Goal: Transaction & Acquisition: Purchase product/service

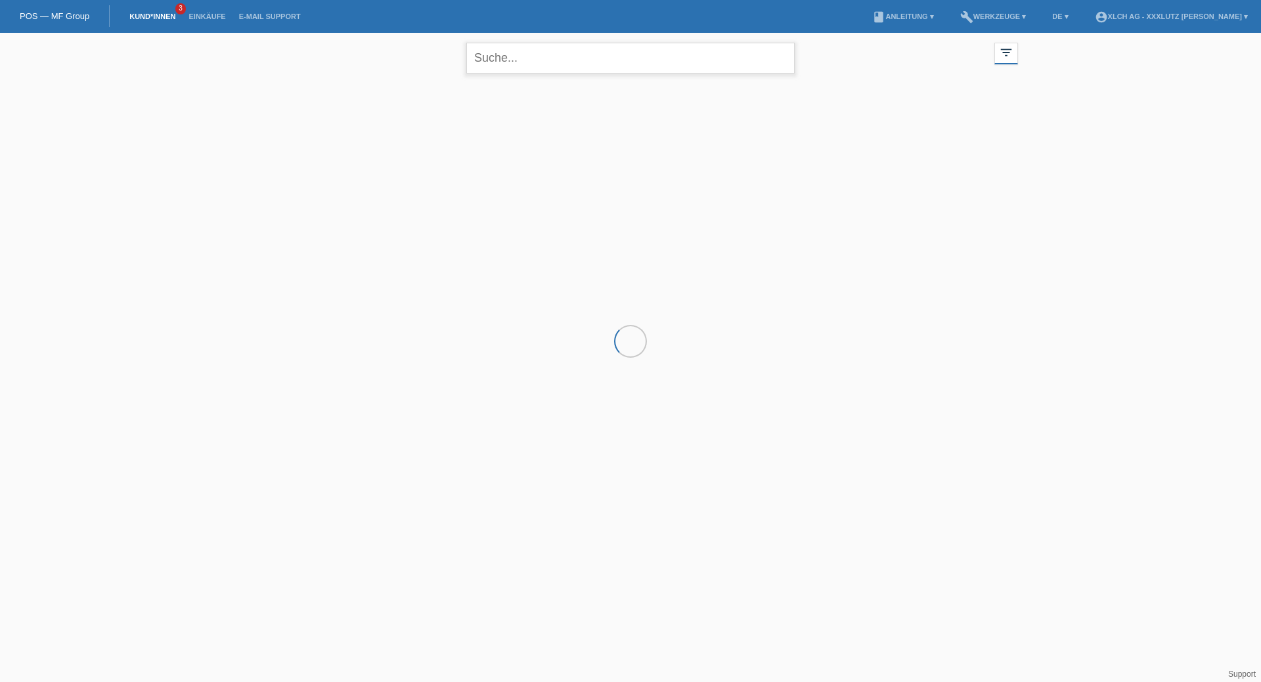
drag, startPoint x: 532, startPoint y: 64, endPoint x: 548, endPoint y: 59, distance: 16.6
click at [539, 61] on input "text" at bounding box center [630, 58] width 328 height 31
type input "A"
click at [475, 61] on input "Minire" at bounding box center [630, 58] width 328 height 31
click at [694, 64] on input "Ahmetaj Minire" at bounding box center [630, 58] width 328 height 31
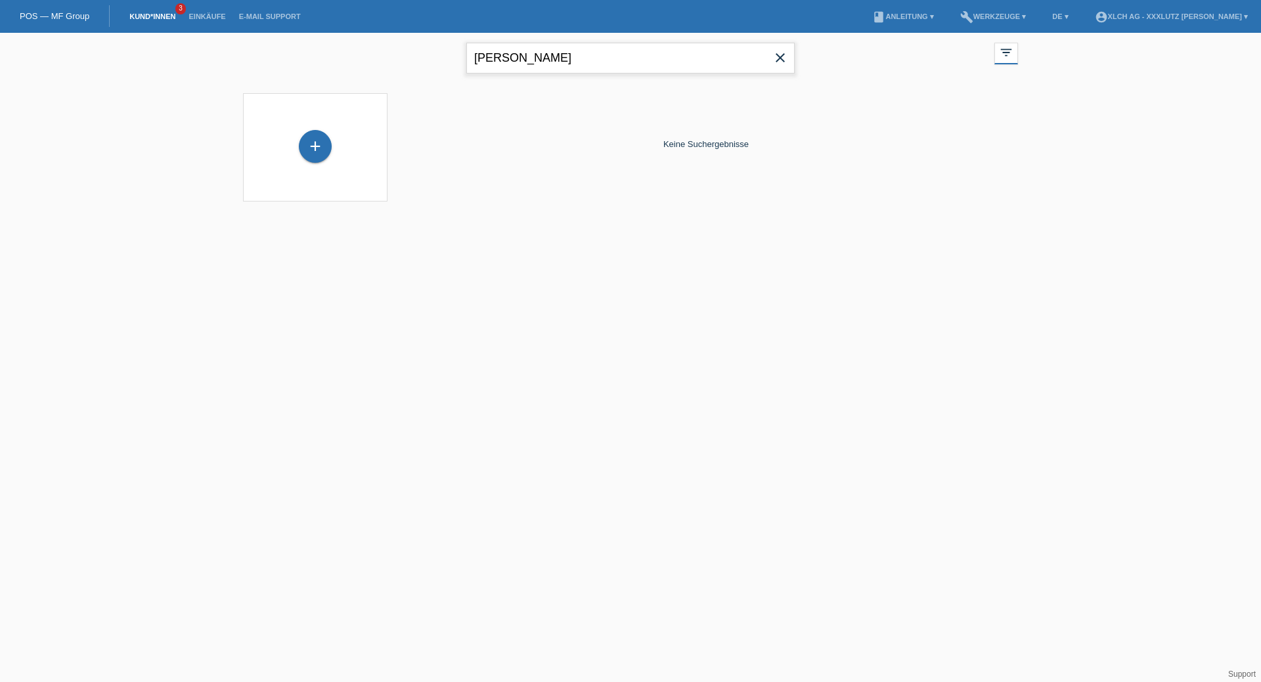
type input "Ahmetaj Minire"
click at [168, 12] on li "Kund*innen 3" at bounding box center [152, 16] width 59 height 33
click at [179, 11] on span "3" at bounding box center [180, 8] width 11 height 11
click at [158, 19] on link "Kund*innen" at bounding box center [152, 16] width 59 height 8
click at [215, 14] on link "Einkäufe" at bounding box center [207, 16] width 50 height 8
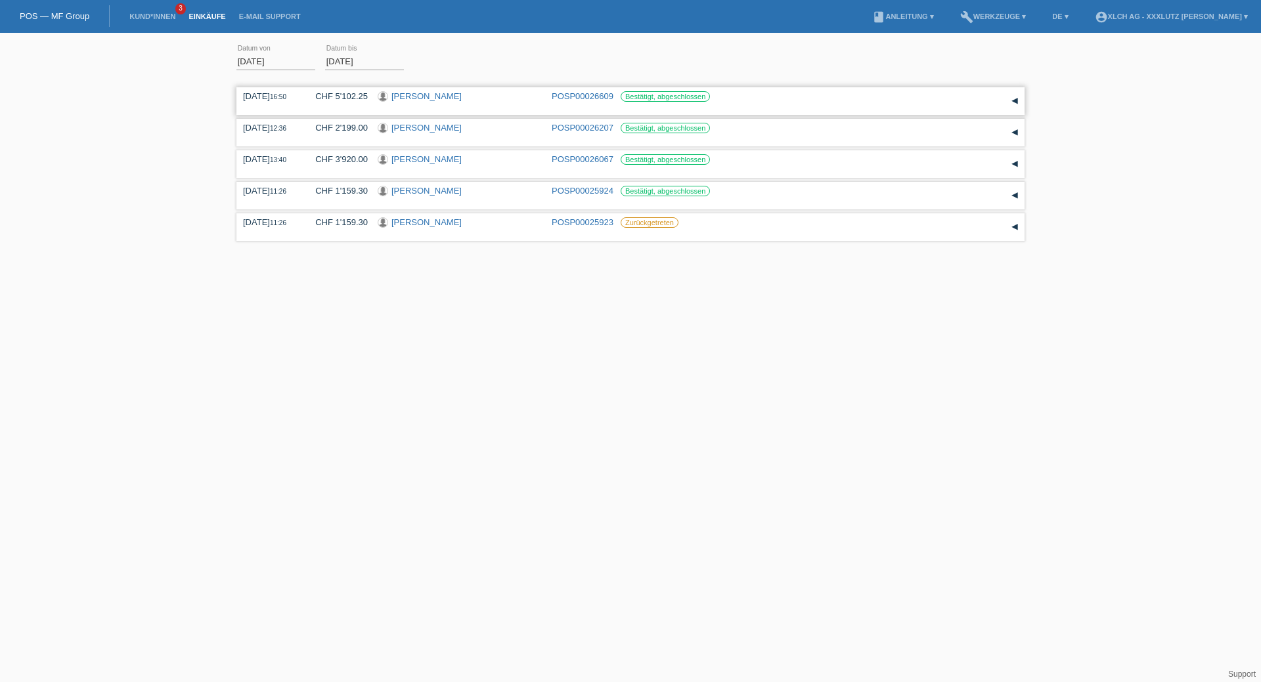
click at [1016, 99] on div "▾" at bounding box center [1015, 101] width 20 height 20
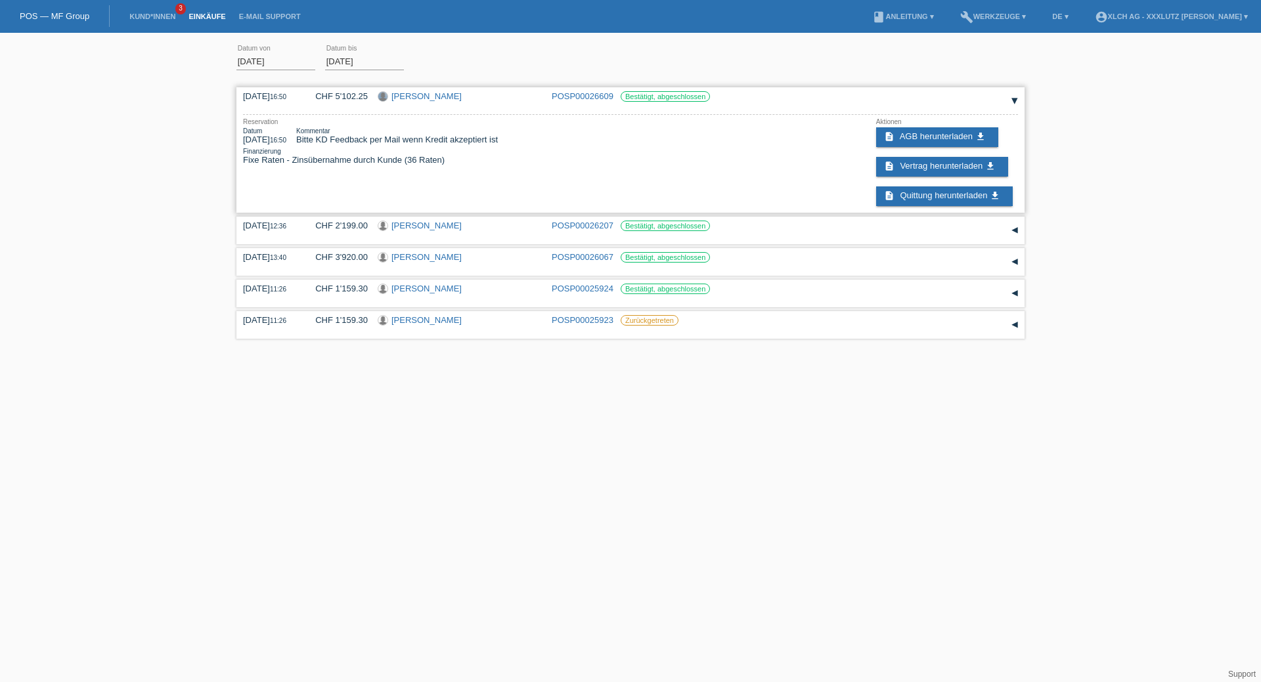
click at [384, 100] on div at bounding box center [382, 96] width 9 height 9
click at [385, 101] on div at bounding box center [383, 96] width 11 height 11
click at [387, 96] on div at bounding box center [382, 96] width 9 height 9
click at [395, 96] on link "Minire Ahmetaj" at bounding box center [426, 96] width 70 height 10
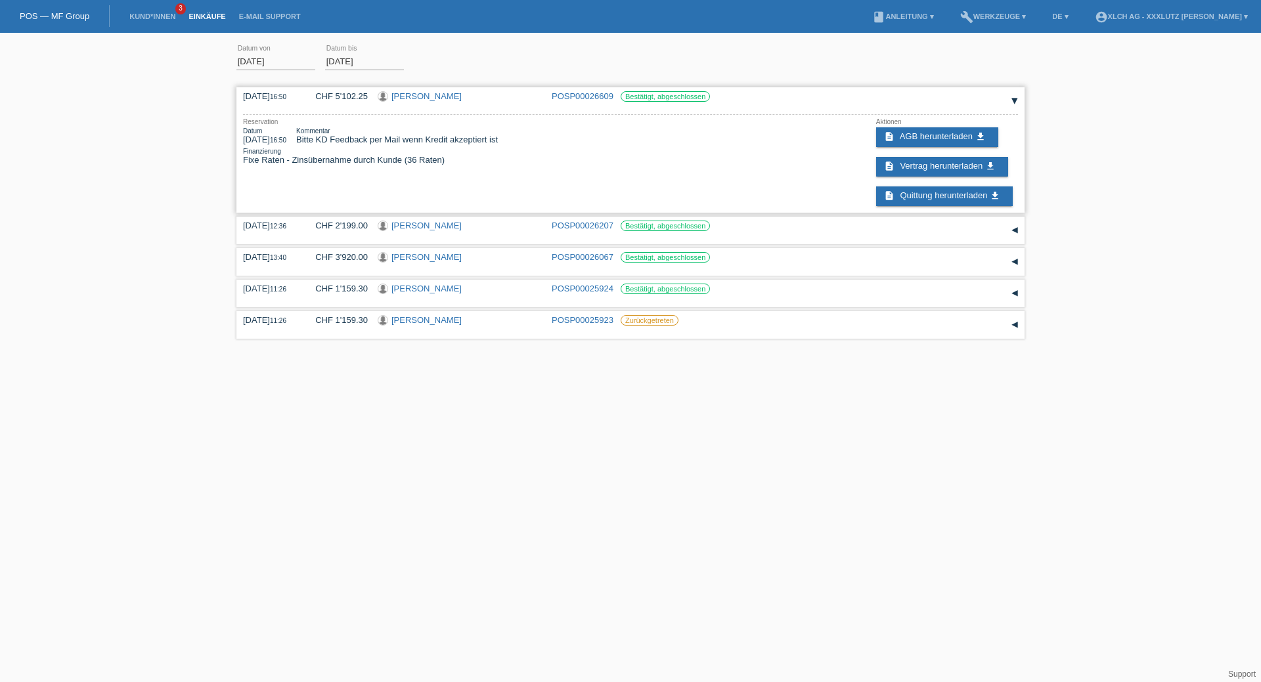
click at [395, 95] on link "Minire Ahmetaj" at bounding box center [426, 96] width 70 height 10
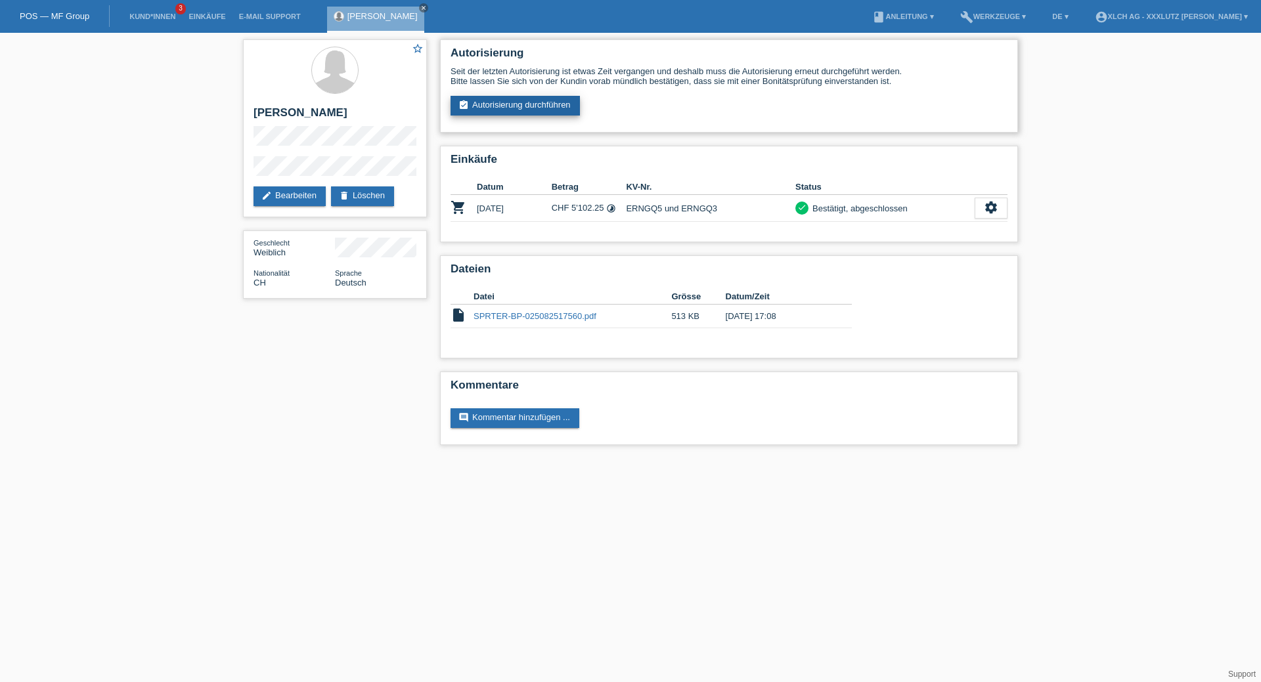
click at [560, 104] on link "assignment_turned_in Autorisierung durchführen" at bounding box center [515, 106] width 129 height 20
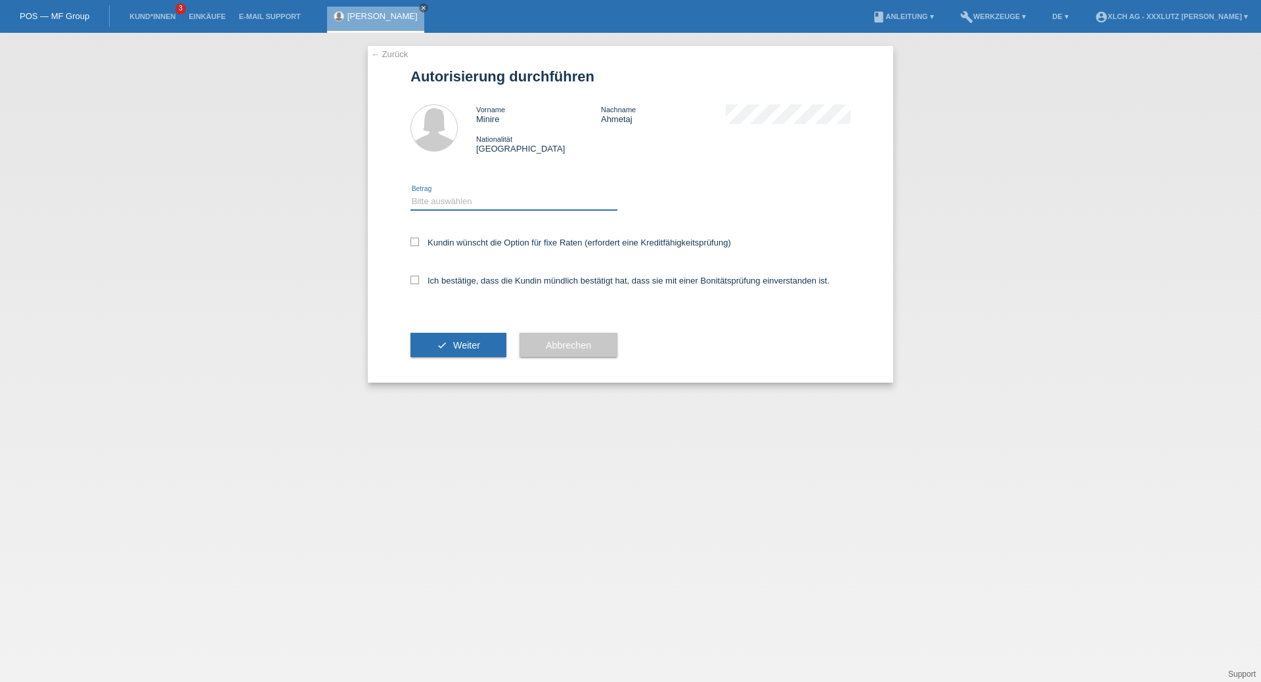
click at [472, 206] on select "Bitte auswählen CHF 1.00 - CHF 499.00 CHF 500.00 - CHF 1'999.00 CHF 2'000.00 - …" at bounding box center [513, 202] width 207 height 16
select select "3"
click at [410, 194] on select "Bitte auswählen CHF 1.00 - CHF 499.00 CHF 500.00 - CHF 1'999.00 CHF 2'000.00 - …" at bounding box center [513, 202] width 207 height 16
click at [416, 280] on icon at bounding box center [414, 280] width 9 height 9
click at [416, 280] on input "Ich bestätige, dass die Kundin mündlich bestätigt hat, dass sie mit einer Bonit…" at bounding box center [414, 280] width 9 height 9
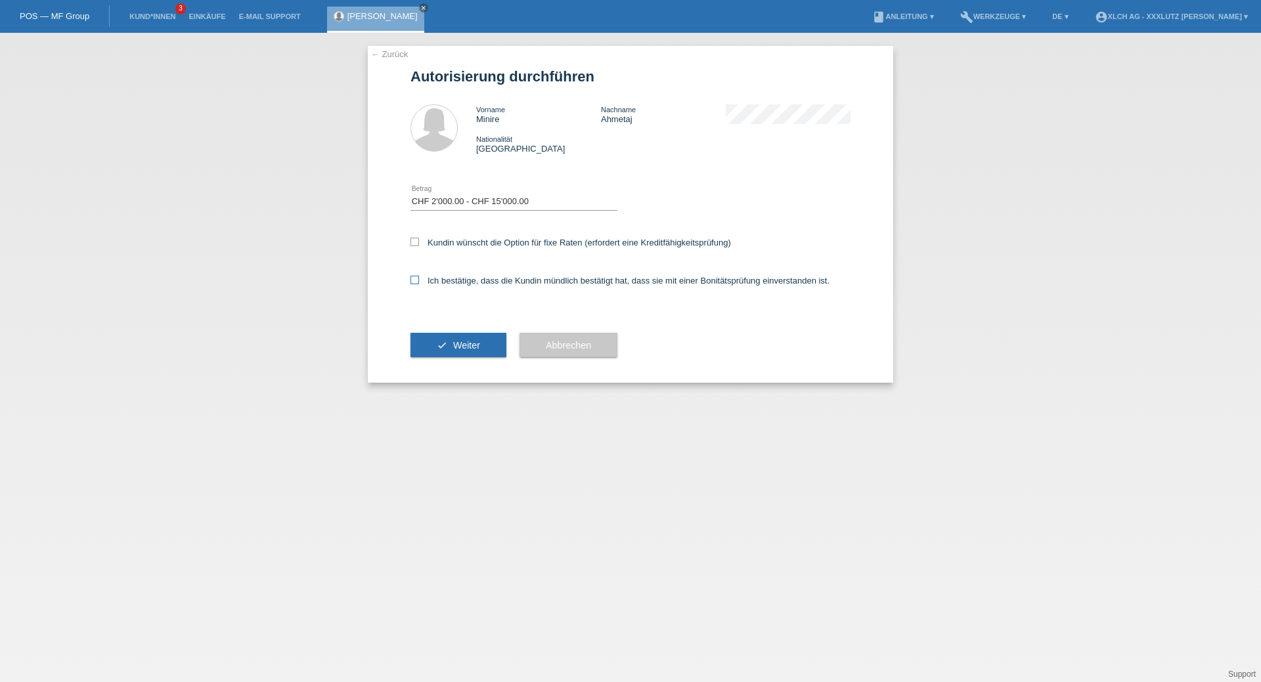
checkbox input "true"
click at [416, 243] on icon at bounding box center [414, 242] width 9 height 9
click at [416, 243] on input "Kundin wünscht die Option für fixe Raten (erfordert eine Kreditfähigkeitsprüfun…" at bounding box center [414, 242] width 9 height 9
checkbox input "true"
click at [462, 346] on span "Weiter" at bounding box center [466, 345] width 27 height 11
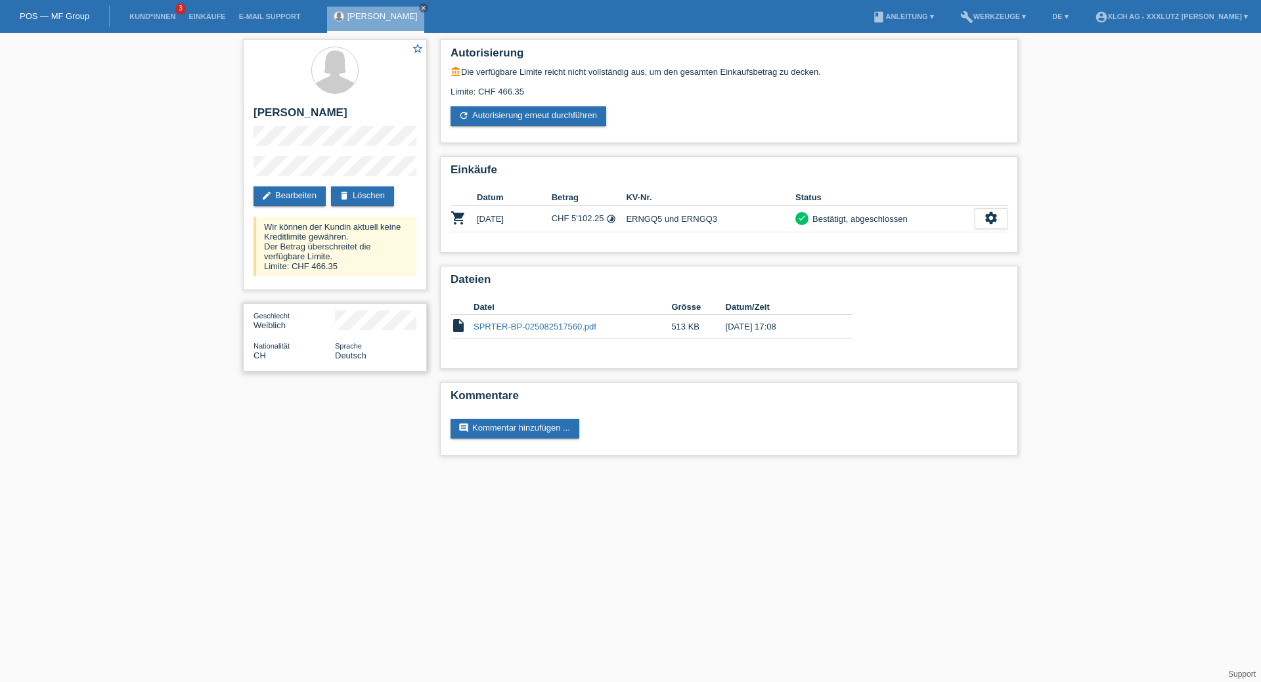
click at [247, 340] on div "Geschlecht Weiblich Nationalität CH Sprache Deutsch" at bounding box center [335, 337] width 184 height 68
click at [301, 192] on link "edit Bearbeiten" at bounding box center [290, 197] width 72 height 20
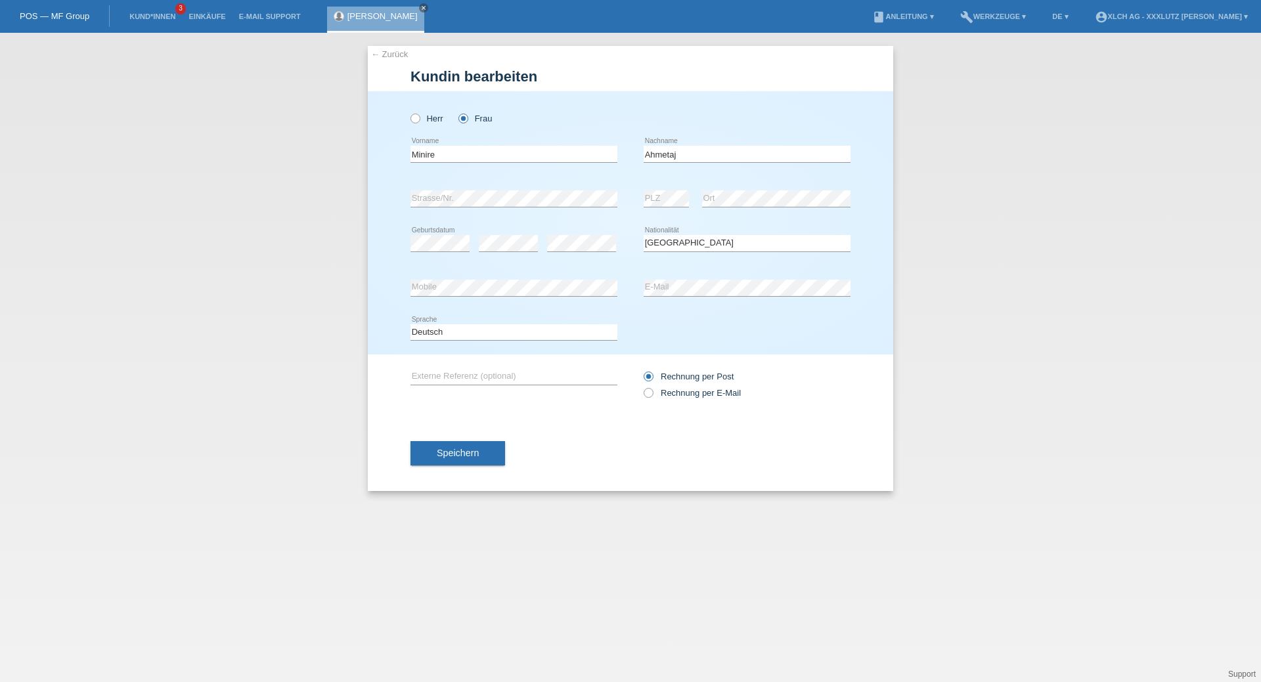
select select "CH"
click at [471, 454] on span "Speichern" at bounding box center [458, 453] width 42 height 11
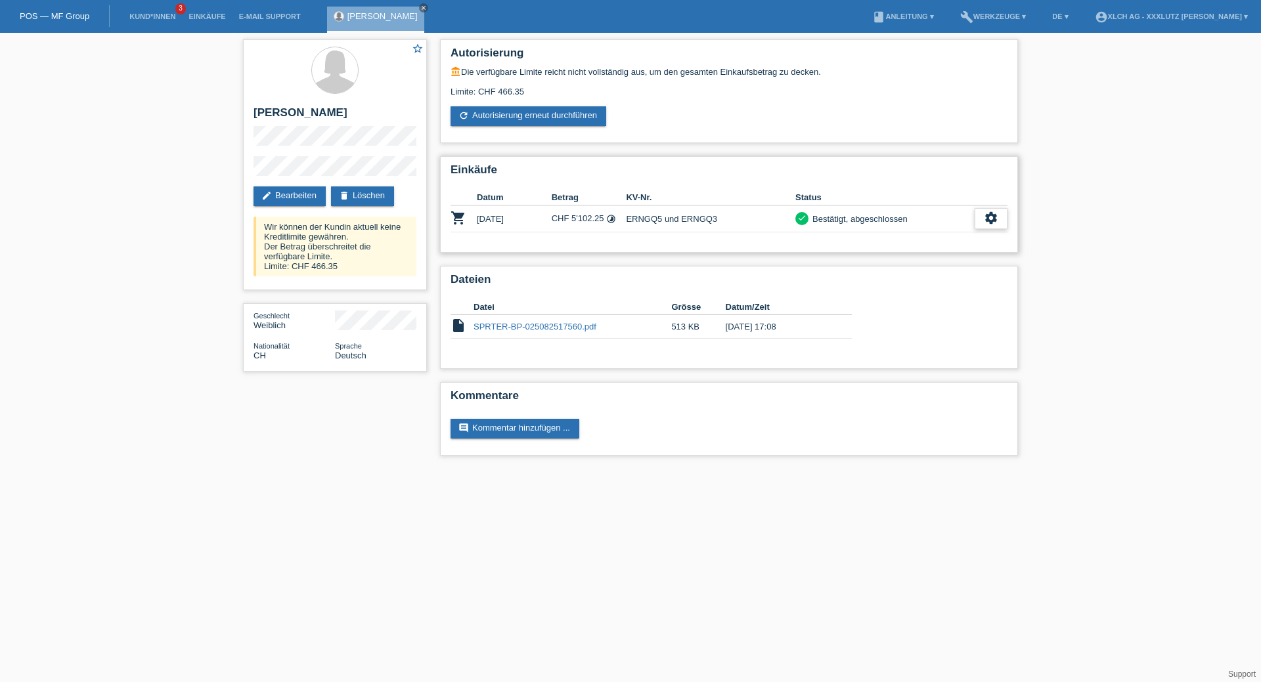
click at [992, 217] on icon "settings" at bounding box center [991, 218] width 14 height 14
click at [994, 214] on icon "settings" at bounding box center [991, 218] width 14 height 14
click at [208, 15] on link "Einkäufe" at bounding box center [207, 16] width 50 height 8
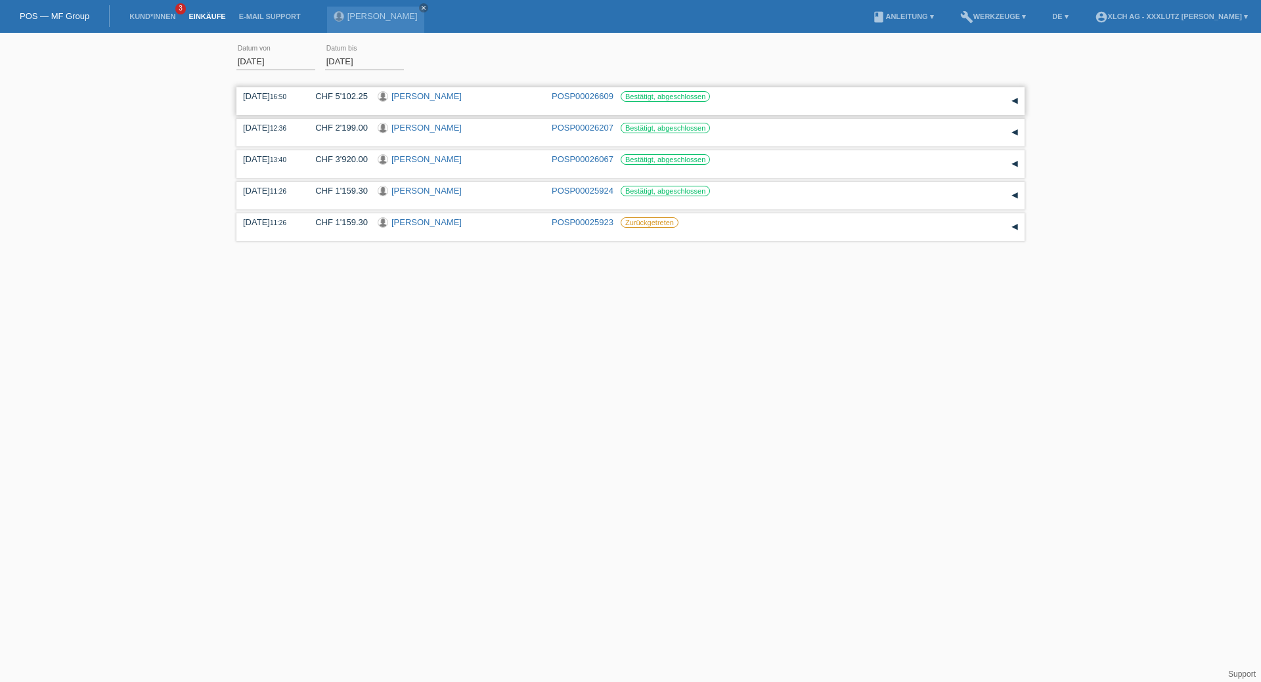
click at [1014, 99] on div "▾" at bounding box center [1015, 101] width 20 height 20
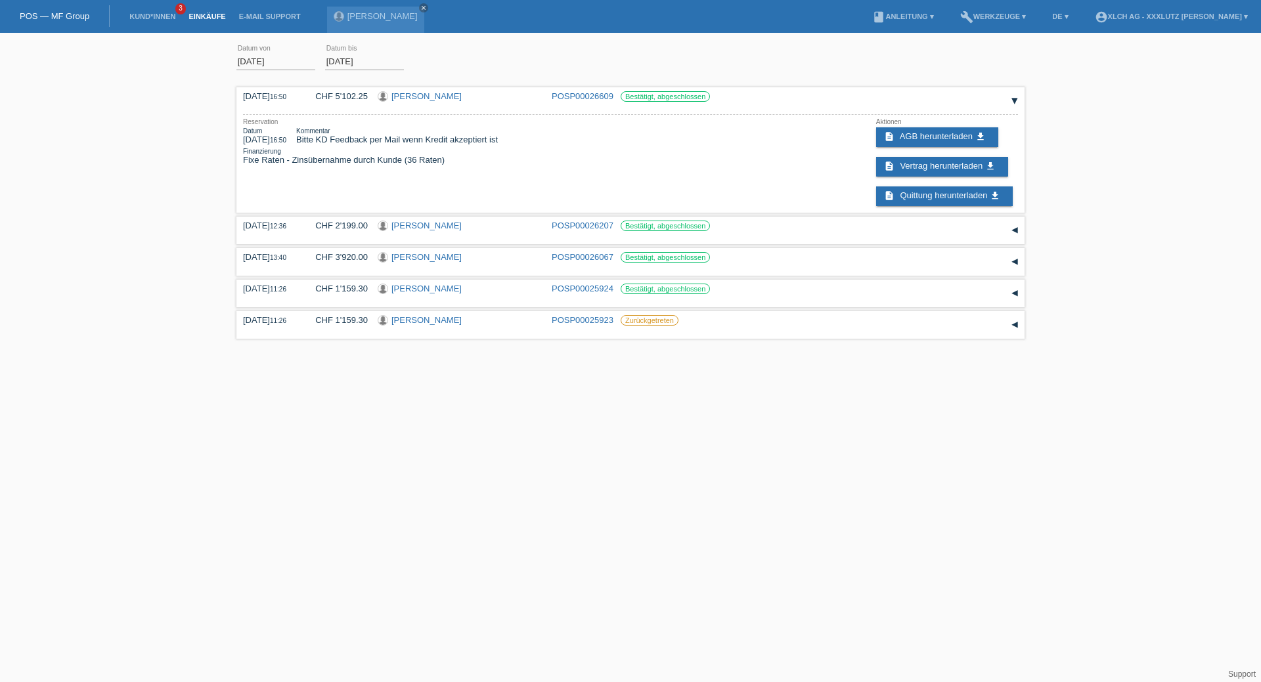
click at [214, 12] on link "Einkäufe" at bounding box center [207, 16] width 50 height 8
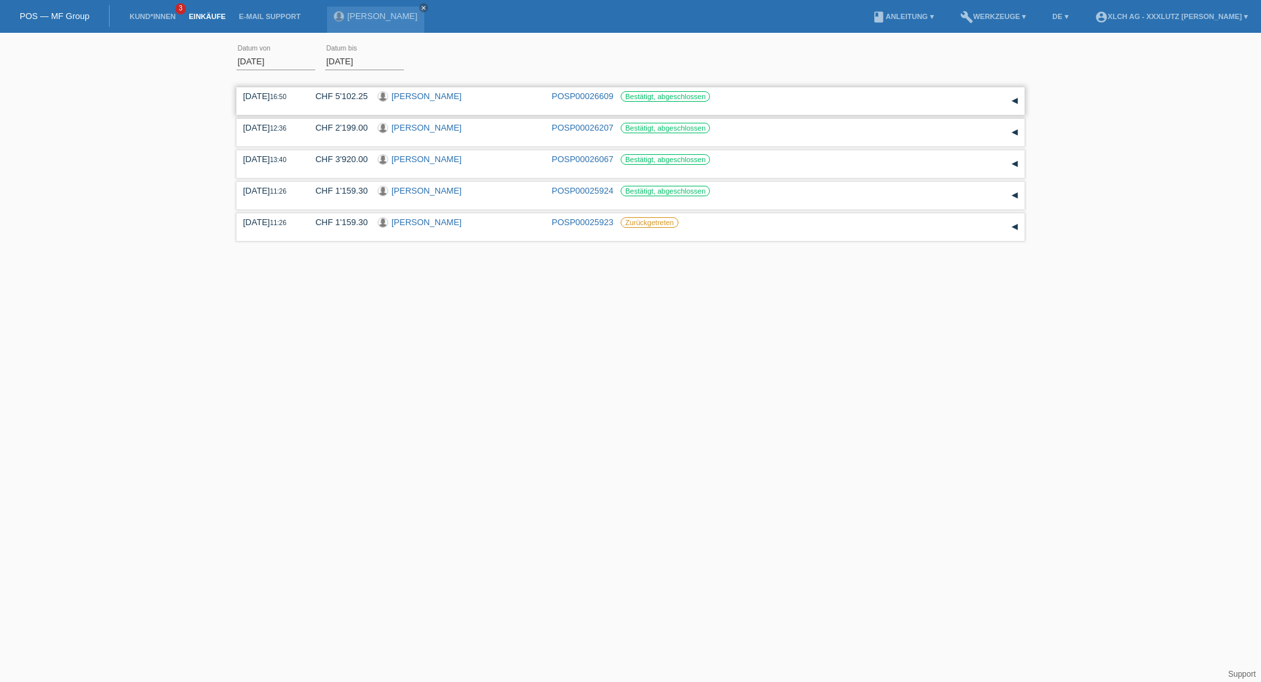
click at [408, 89] on div "[DATE] 16:50 CHF 5'102.25 [PERSON_NAME] POSP00026609 Bestätigt, abgeschlossen" at bounding box center [630, 101] width 788 height 28
click at [378, 97] on div at bounding box center [382, 96] width 9 height 9
click at [383, 97] on div at bounding box center [382, 96] width 9 height 9
click at [404, 99] on link "[PERSON_NAME]" at bounding box center [426, 96] width 70 height 10
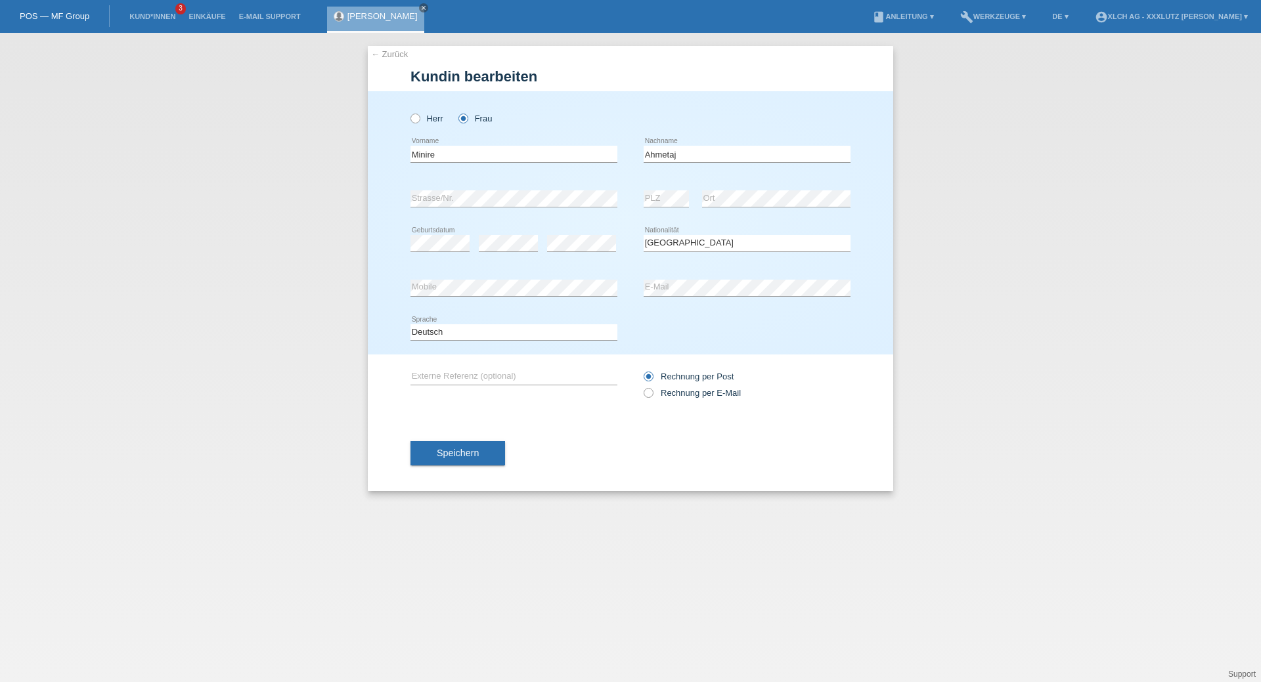
select select "CH"
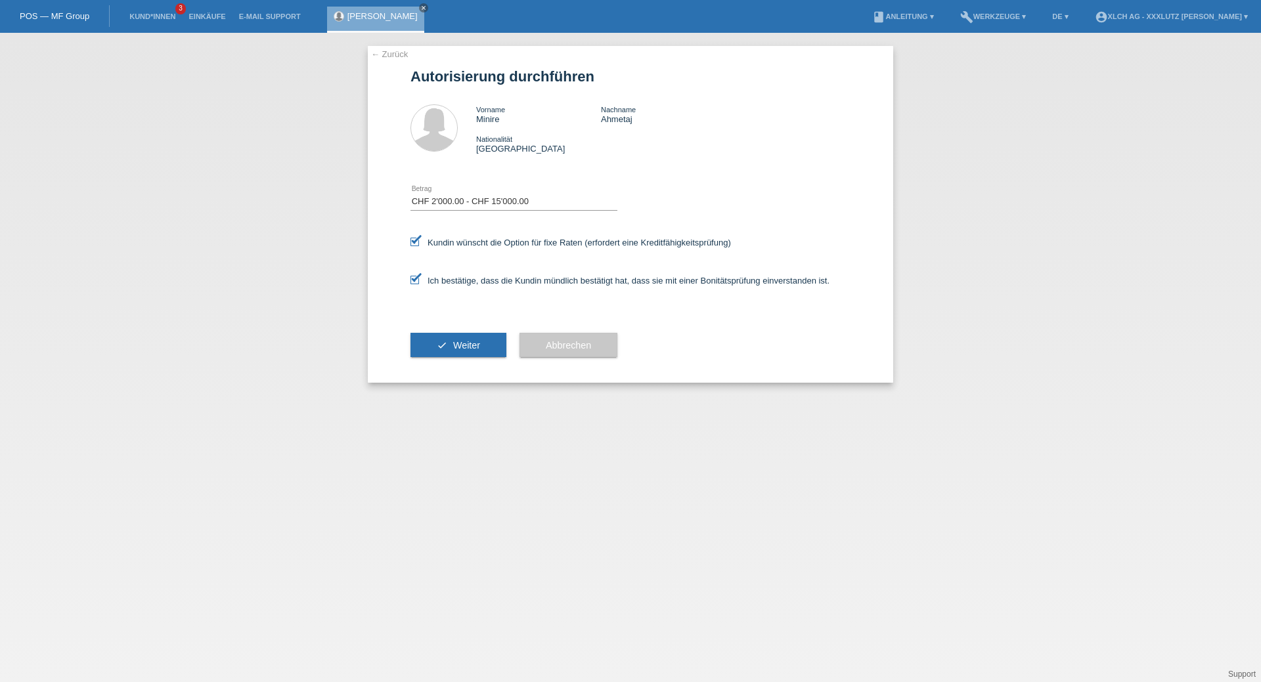
select select "3"
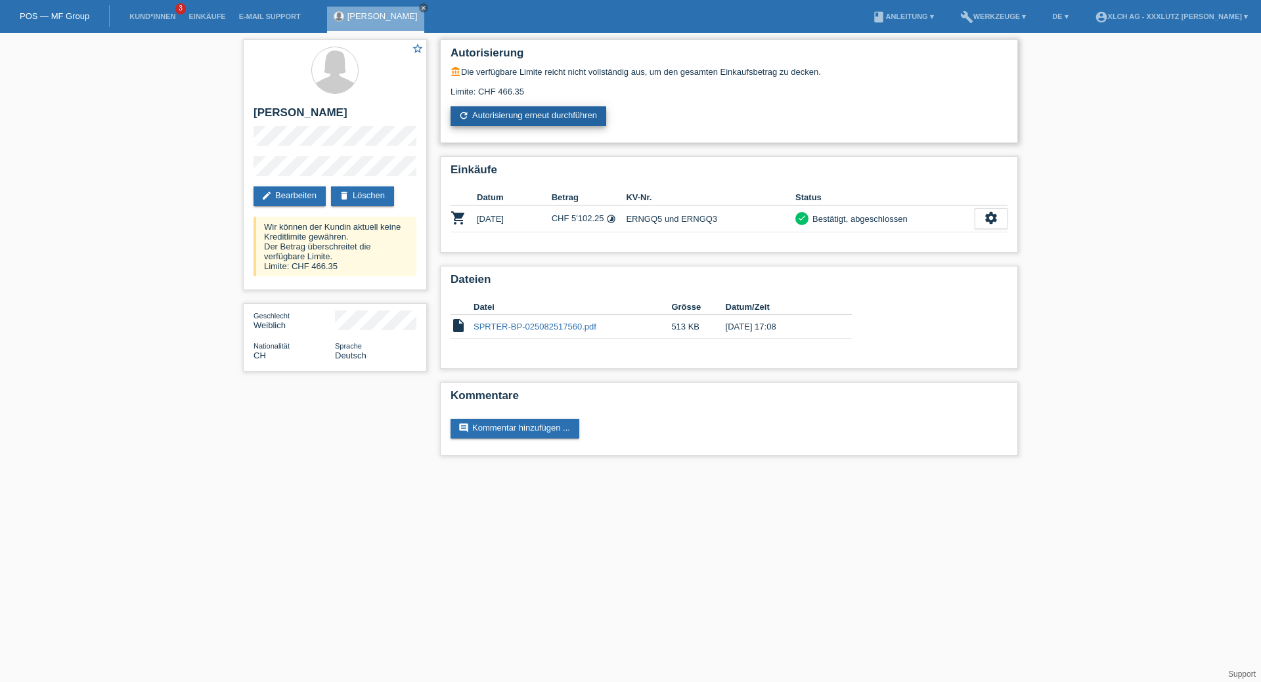
click at [530, 114] on link "refresh Autorisierung erneut durchführen" at bounding box center [529, 116] width 156 height 20
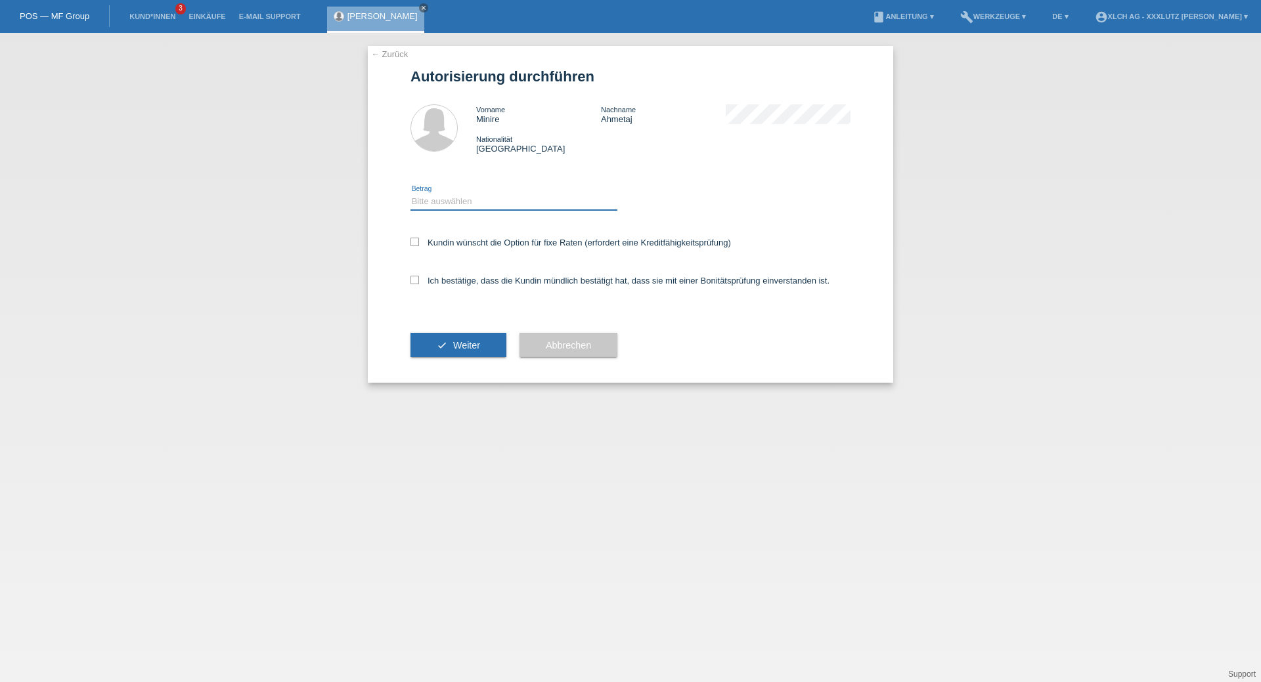
click at [456, 203] on select "Bitte auswählen CHF 1.00 - CHF 499.00 CHF 500.00 - CHF 1'999.00 CHF 2'000.00 - …" at bounding box center [513, 202] width 207 height 16
select select "1"
click at [410, 194] on select "Bitte auswählen CHF 1.00 - CHF 499.00 CHF 500.00 - CHF 1'999.00 CHF 2'000.00 - …" at bounding box center [513, 202] width 207 height 16
click at [420, 282] on label "Ich bestätige, dass die Kundin mündlich bestätigt hat, dass sie mit einer Bonit…" at bounding box center [619, 281] width 419 height 10
click at [419, 282] on input "Ich bestätige, dass die Kundin mündlich bestätigt hat, dass sie mit einer Bonit…" at bounding box center [414, 280] width 9 height 9
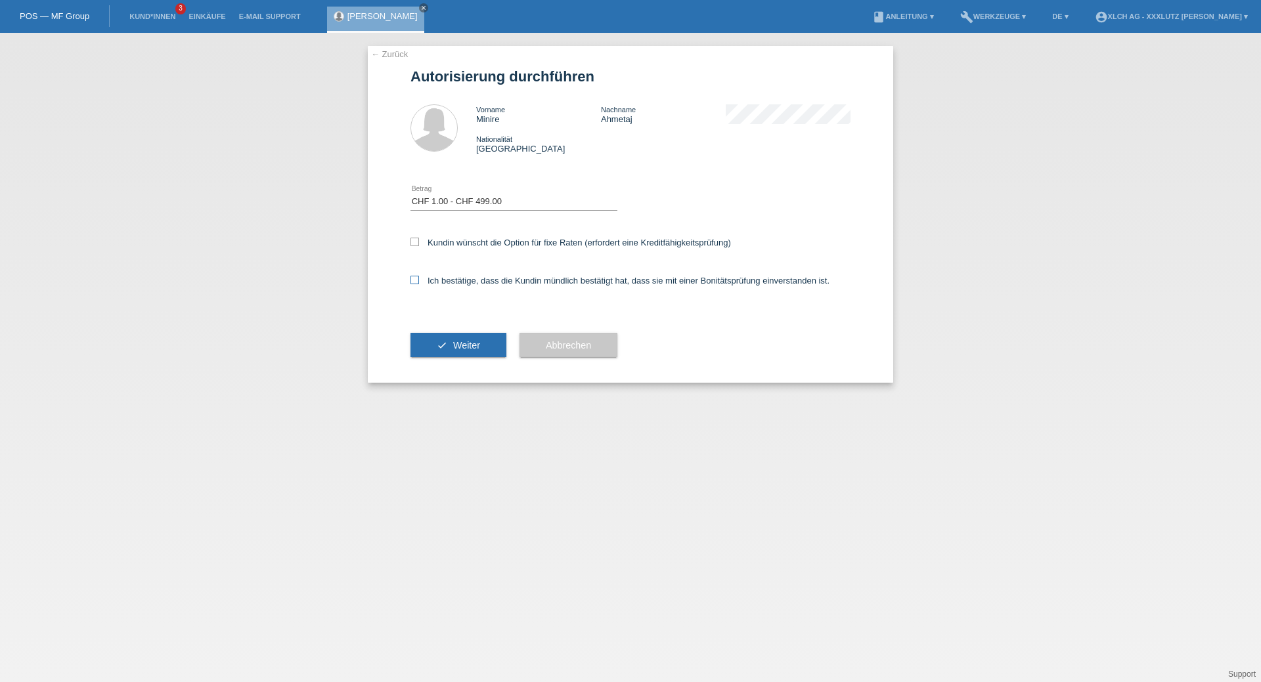
checkbox input "true"
click at [416, 246] on icon at bounding box center [414, 242] width 9 height 9
click at [416, 246] on input "Kundin wünscht die Option für fixe Raten (erfordert eine Kreditfähigkeitsprüfun…" at bounding box center [414, 242] width 9 height 9
checkbox input "true"
click at [453, 348] on span "Weiter" at bounding box center [466, 345] width 27 height 11
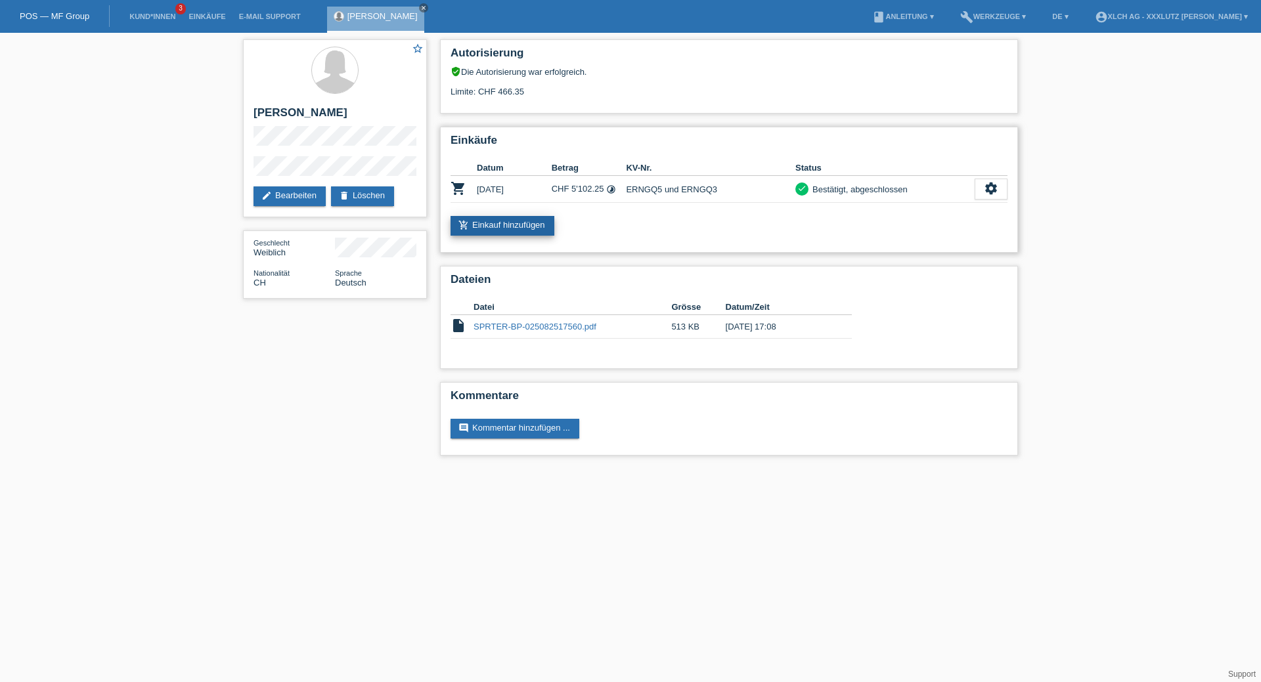
click at [516, 224] on link "add_shopping_cart Einkauf hinzufügen" at bounding box center [503, 226] width 104 height 20
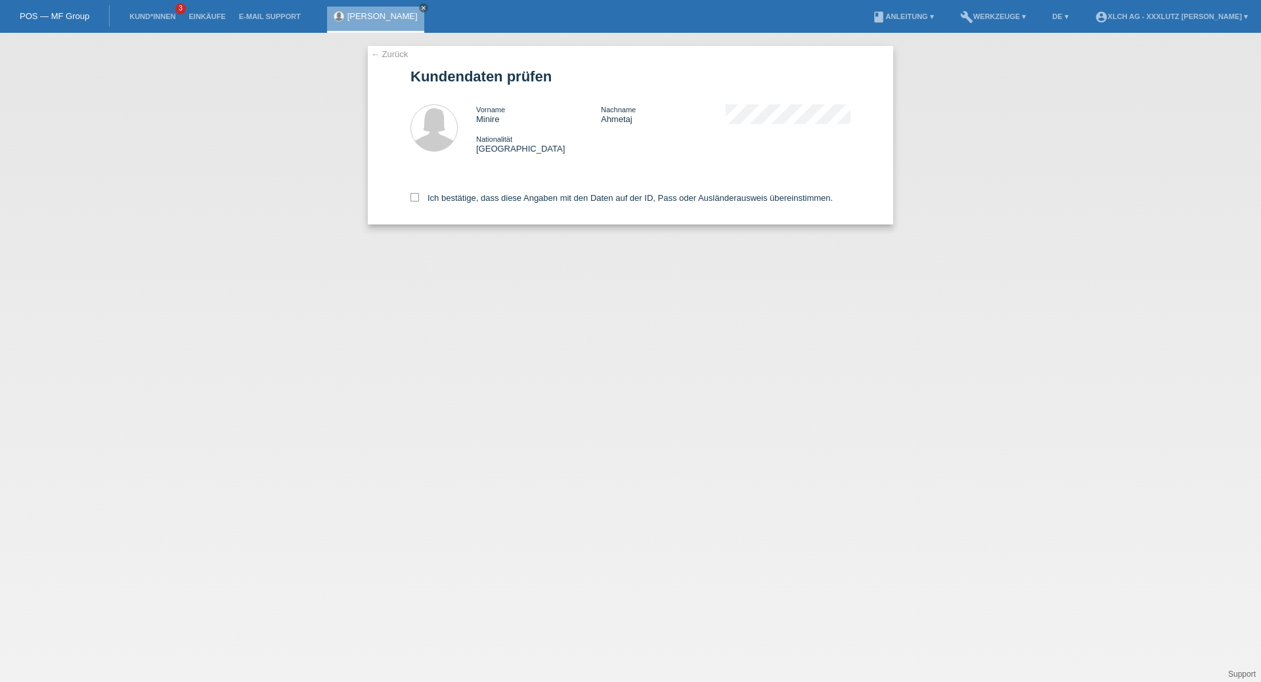
click at [422, 192] on div "Ich bestätige, dass diese Angaben mit den Daten auf der ID, Pass oder Ausländer…" at bounding box center [630, 196] width 440 height 58
click at [420, 199] on label "Ich bestätige, dass diese Angaben mit den Daten auf der ID, Pass oder Ausländer…" at bounding box center [621, 198] width 422 height 10
click at [419, 199] on input "Ich bestätige, dass diese Angaben mit den Daten auf der ID, Pass oder Ausländer…" at bounding box center [414, 197] width 9 height 9
checkbox input "true"
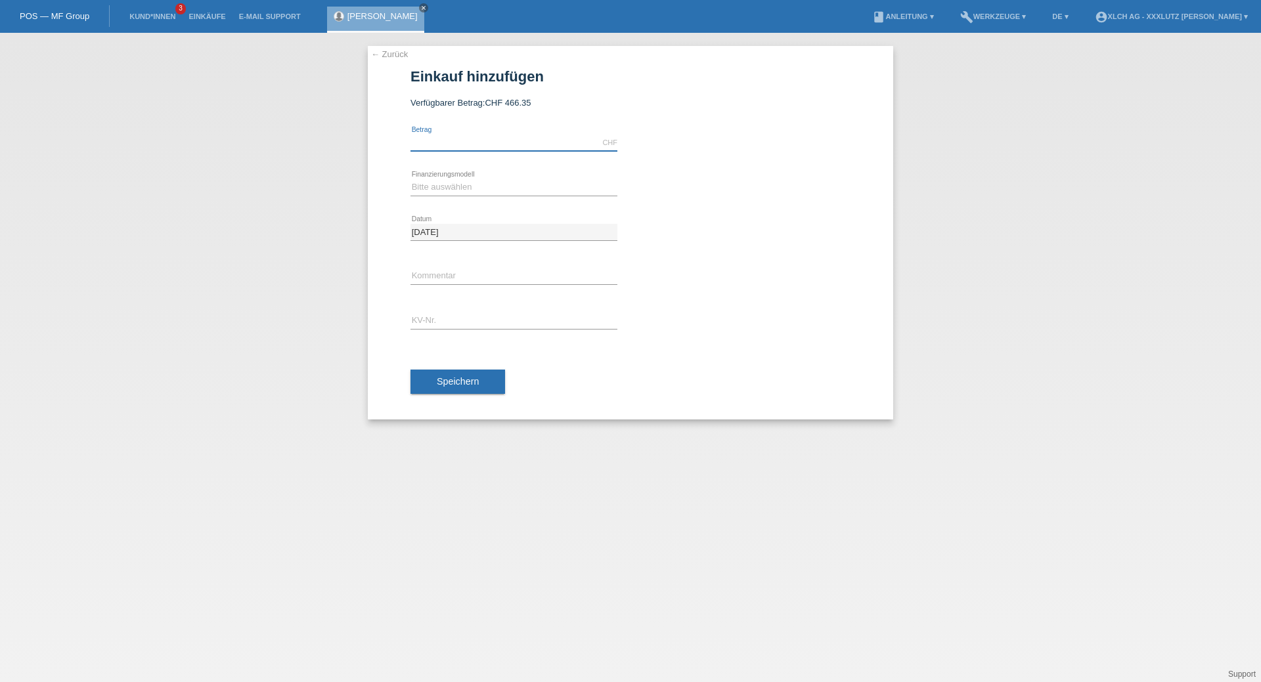
click at [462, 147] on input "text" at bounding box center [513, 143] width 207 height 16
type input "373.20"
click at [493, 185] on select "Bitte auswählen Kauf auf Rechnung mit Teilzahlungsoption Fixe Raten - Zinsübern…" at bounding box center [513, 187] width 207 height 16
select select "109"
click at [410, 179] on select "Bitte auswählen Kauf auf Rechnung mit Teilzahlungsoption Fixe Raten - Zinsübern…" at bounding box center [513, 187] width 207 height 16
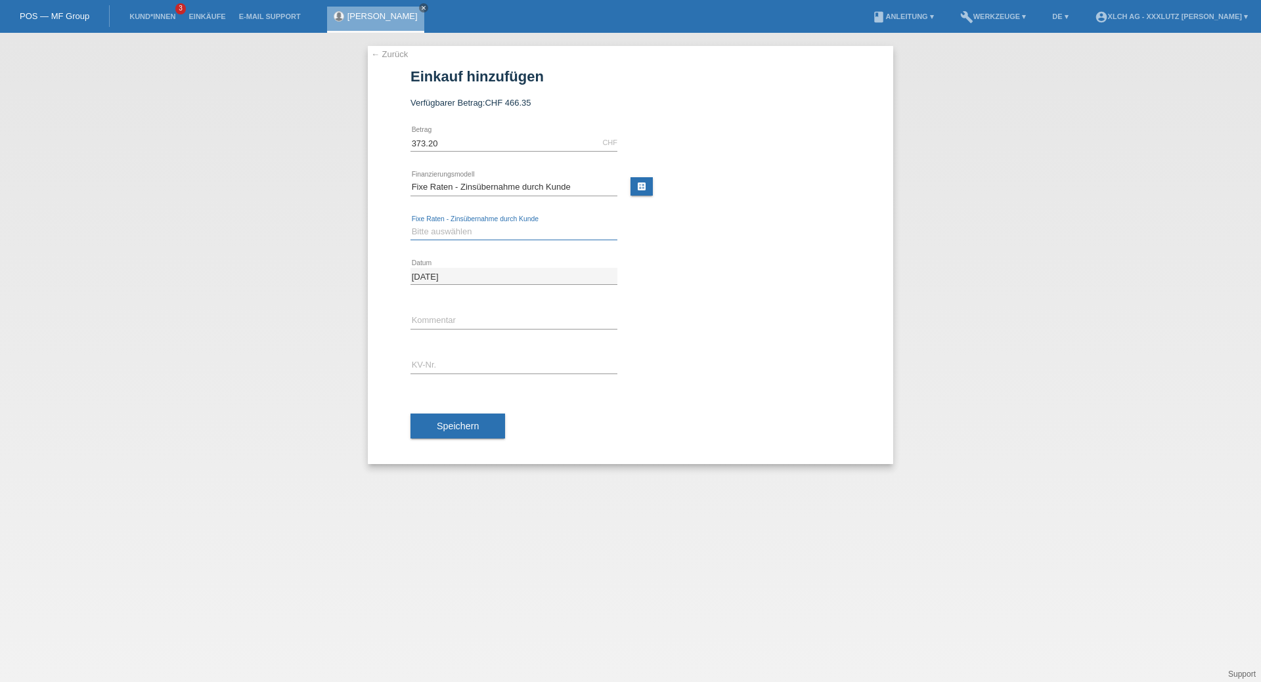
click at [506, 231] on select "Bitte auswählen 6 Raten 12 Raten 24 Raten 36 Raten" at bounding box center [513, 232] width 207 height 16
select select "316"
click at [410, 224] on select "Bitte auswählen 6 Raten 12 Raten 24 Raten 36 Raten" at bounding box center [513, 232] width 207 height 16
click at [468, 372] on input "text" at bounding box center [513, 365] width 207 height 16
type input "e"
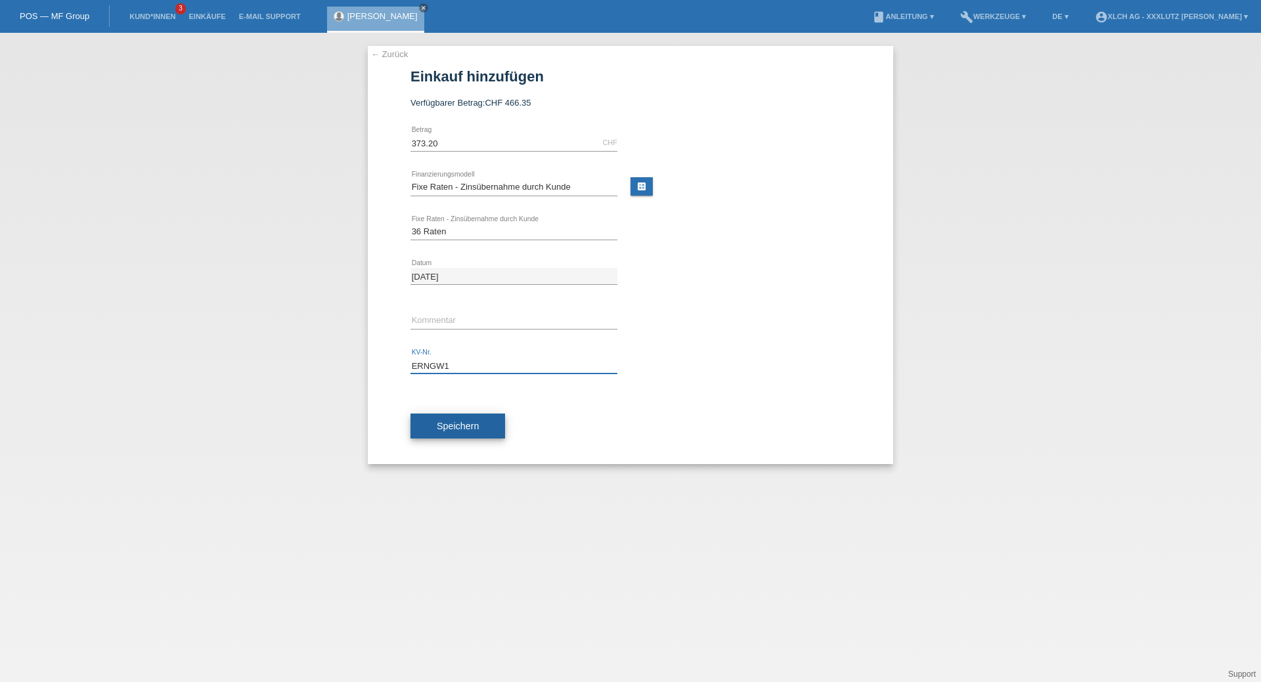
type input "ERNGW1"
click at [500, 426] on button "Speichern" at bounding box center [457, 426] width 95 height 25
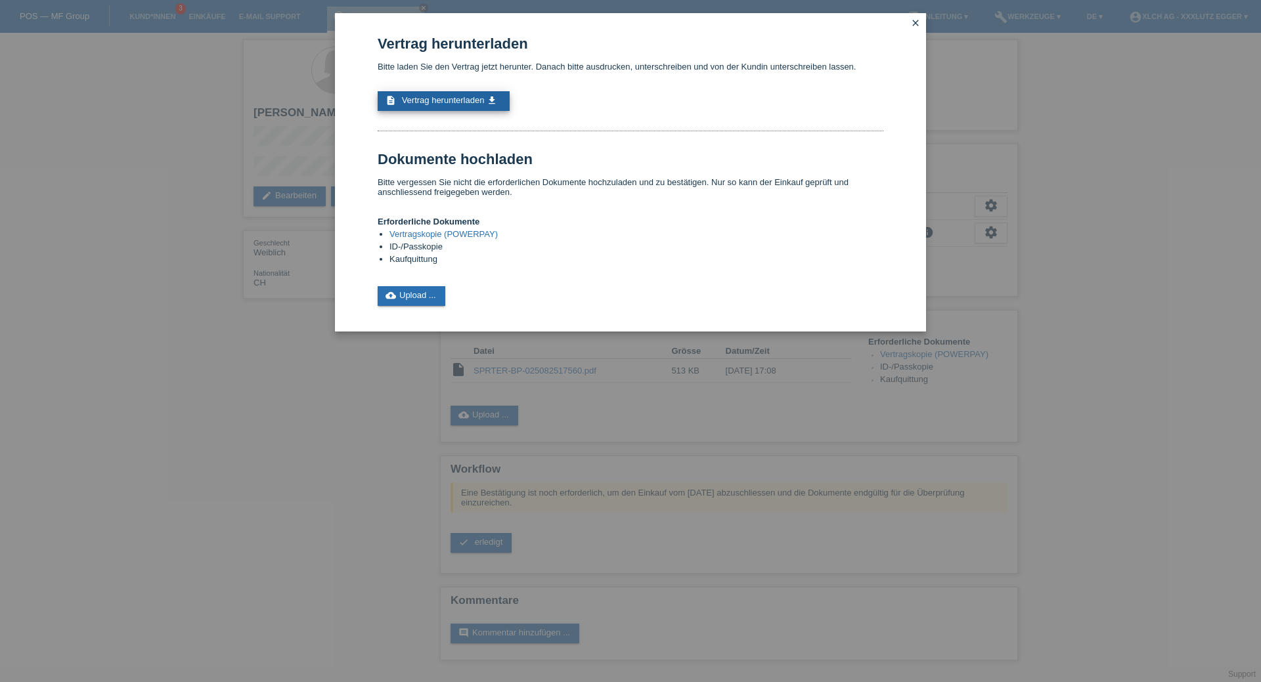
click at [473, 102] on span "Vertrag herunterladen" at bounding box center [443, 100] width 83 height 10
